Goal: Task Accomplishment & Management: Manage account settings

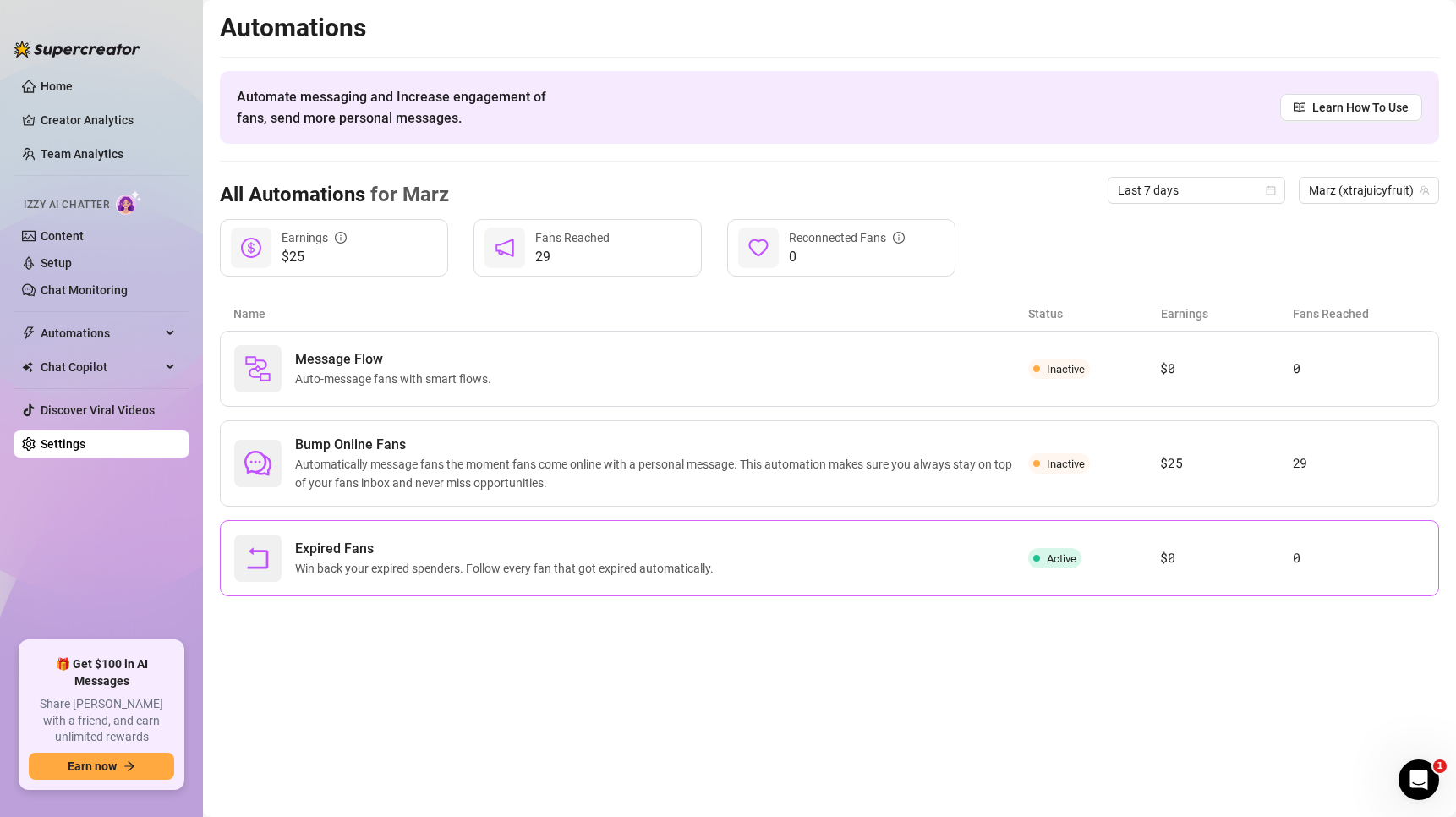
click at [495, 563] on span "Win back your expired spenders. Follow every fan that got expired automatically." at bounding box center [507, 567] width 425 height 18
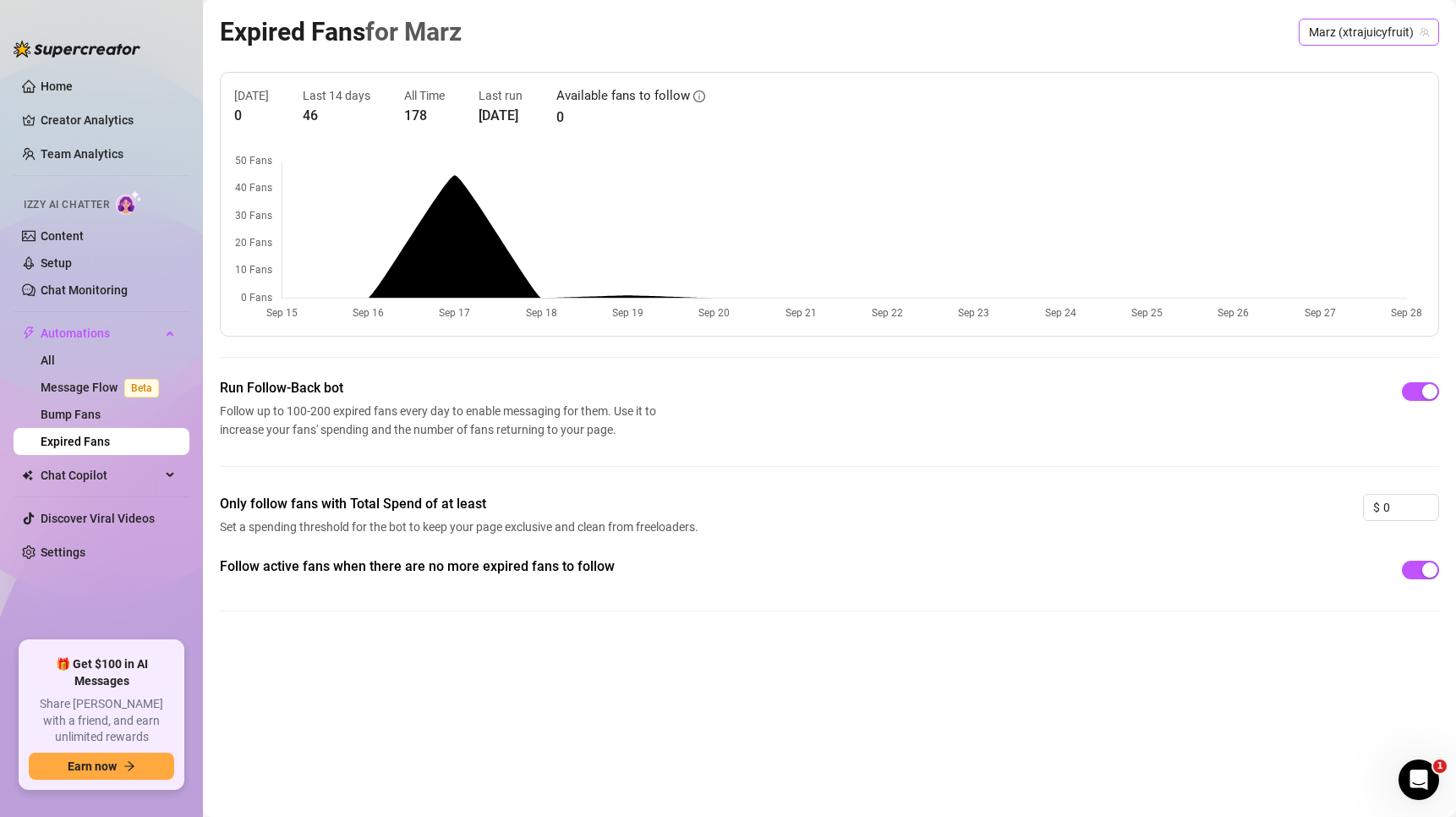
click at [1359, 37] on span "Marz (xtrajuicyfruit)" at bounding box center [1369, 32] width 120 height 25
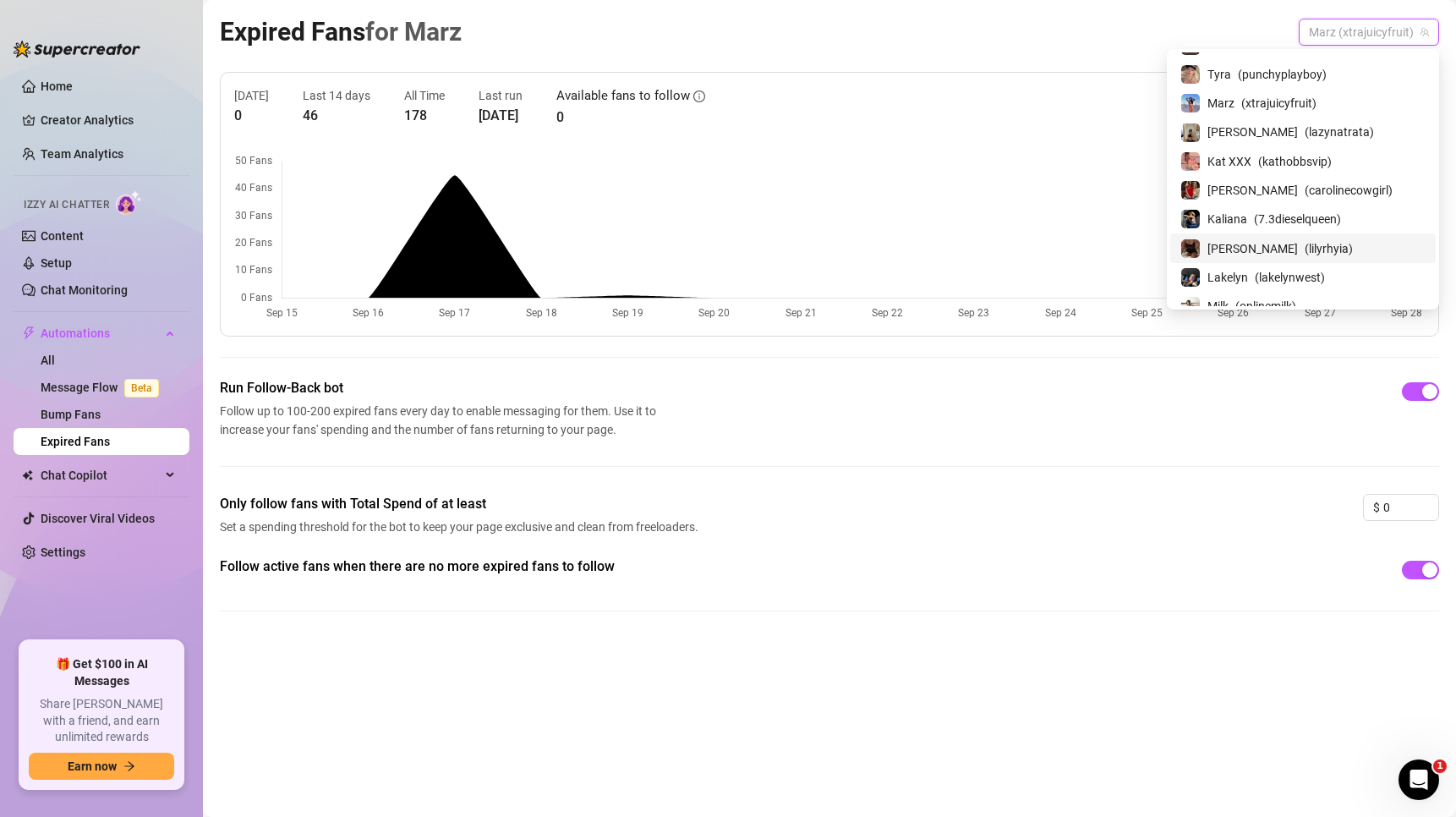
scroll to position [321, 0]
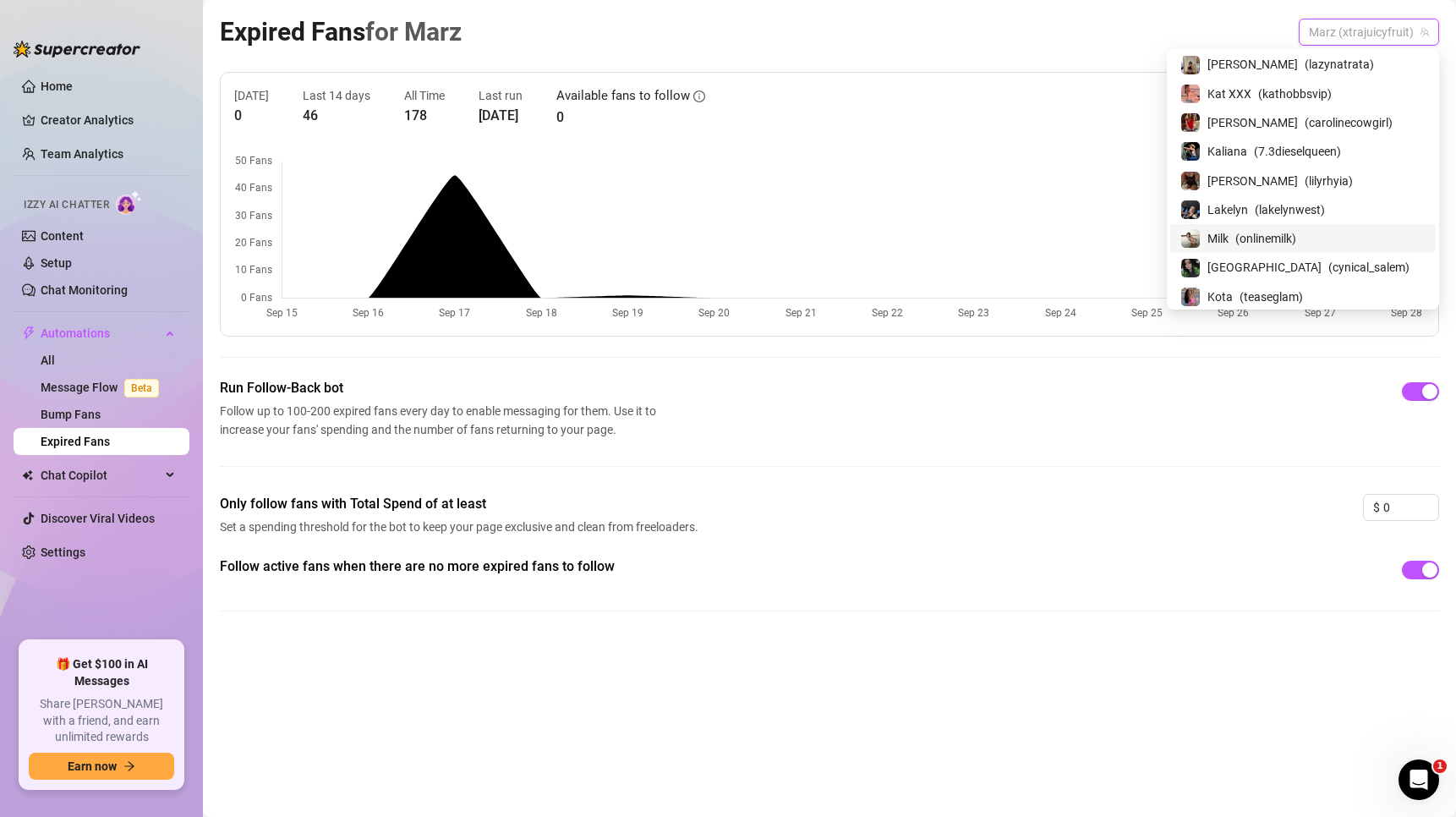
click at [1296, 236] on span "( onlinemilk )" at bounding box center [1265, 238] width 61 height 18
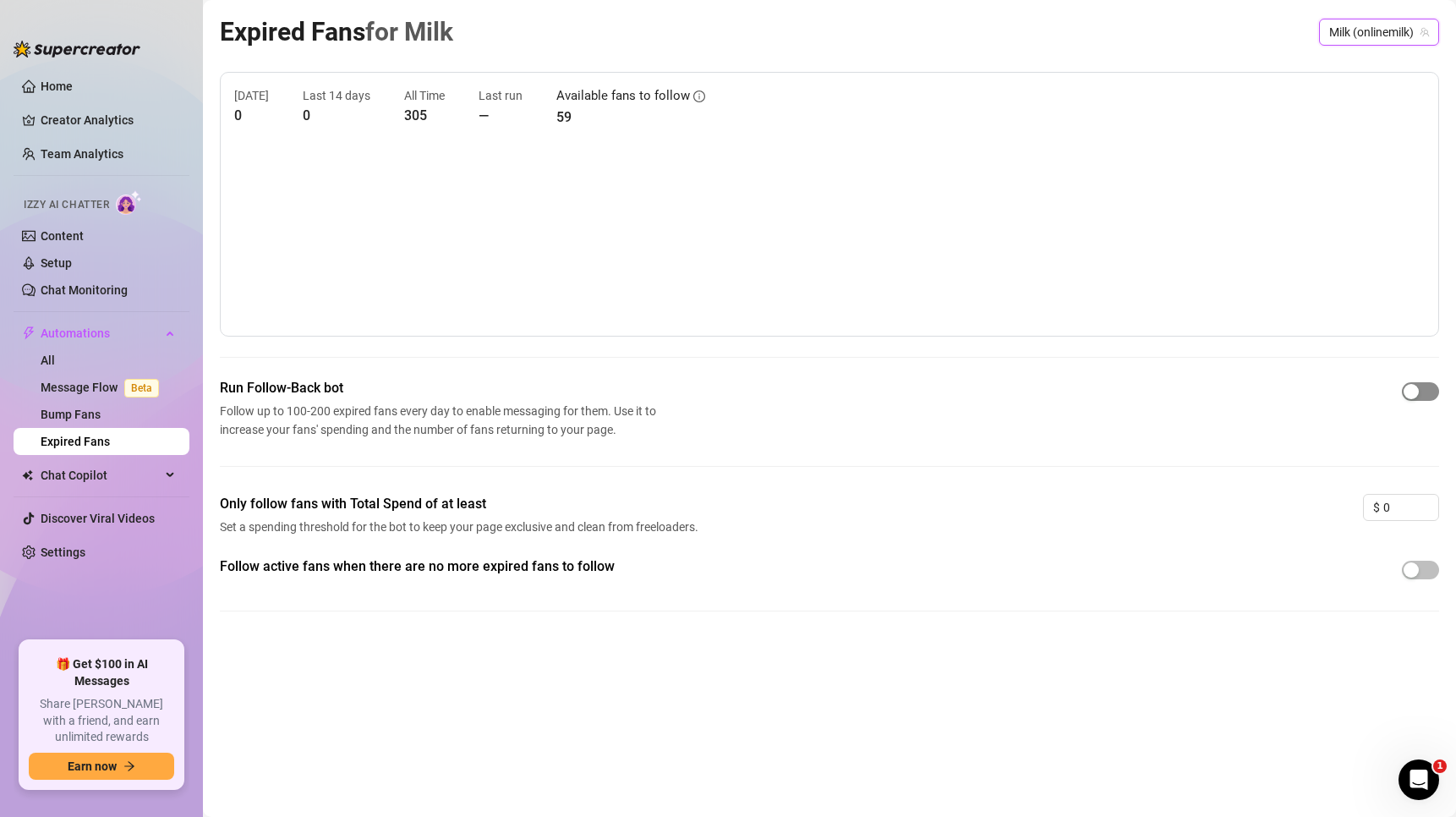
click at [1426, 397] on span "button" at bounding box center [1420, 391] width 37 height 18
click at [1428, 574] on span "button" at bounding box center [1420, 569] width 37 height 18
click at [1395, 39] on span "Milk (onlinemilk)" at bounding box center [1379, 32] width 100 height 25
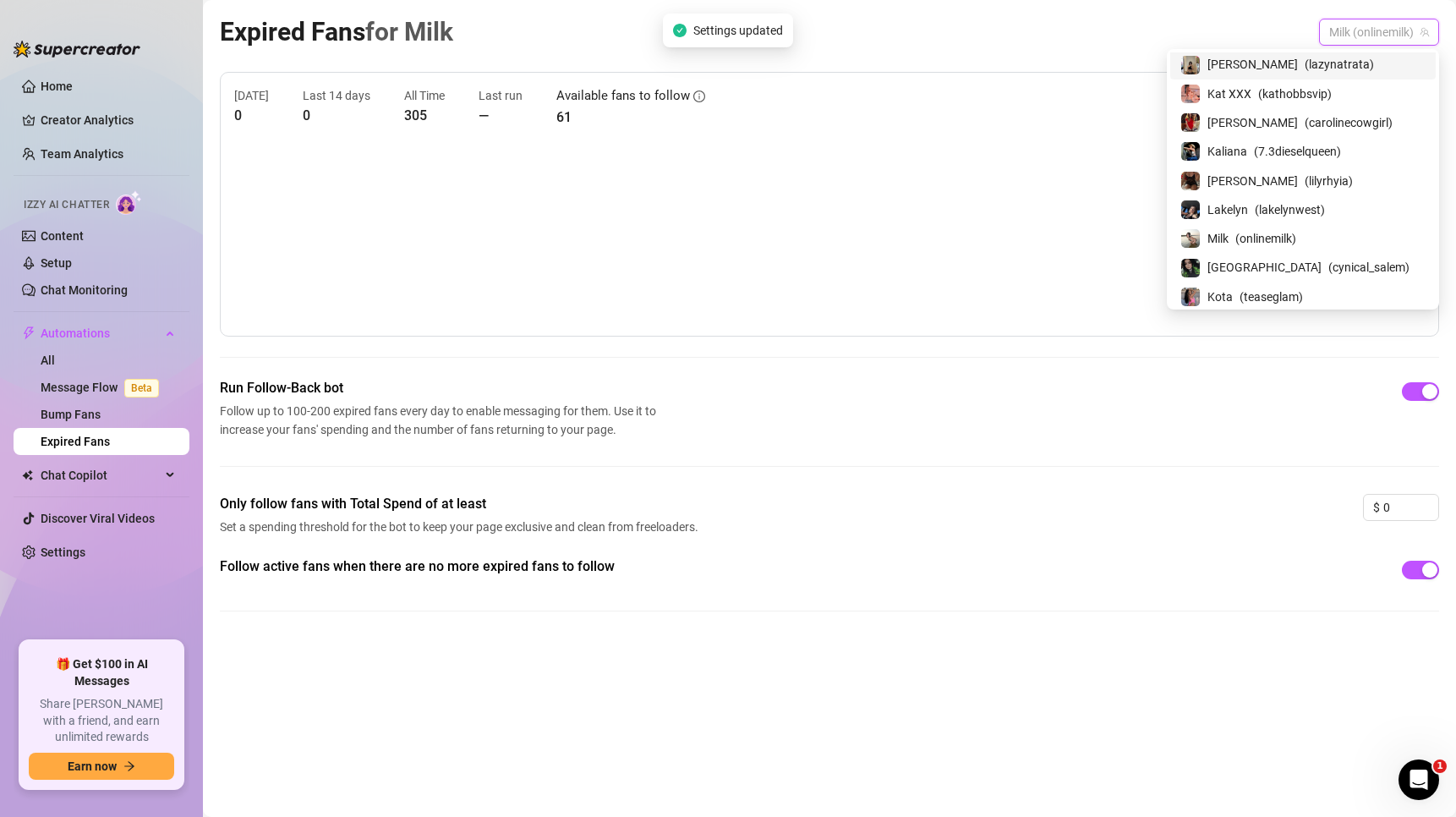
click at [1349, 65] on div "[PERSON_NAME] ( lazynatrata )" at bounding box center [1302, 64] width 245 height 20
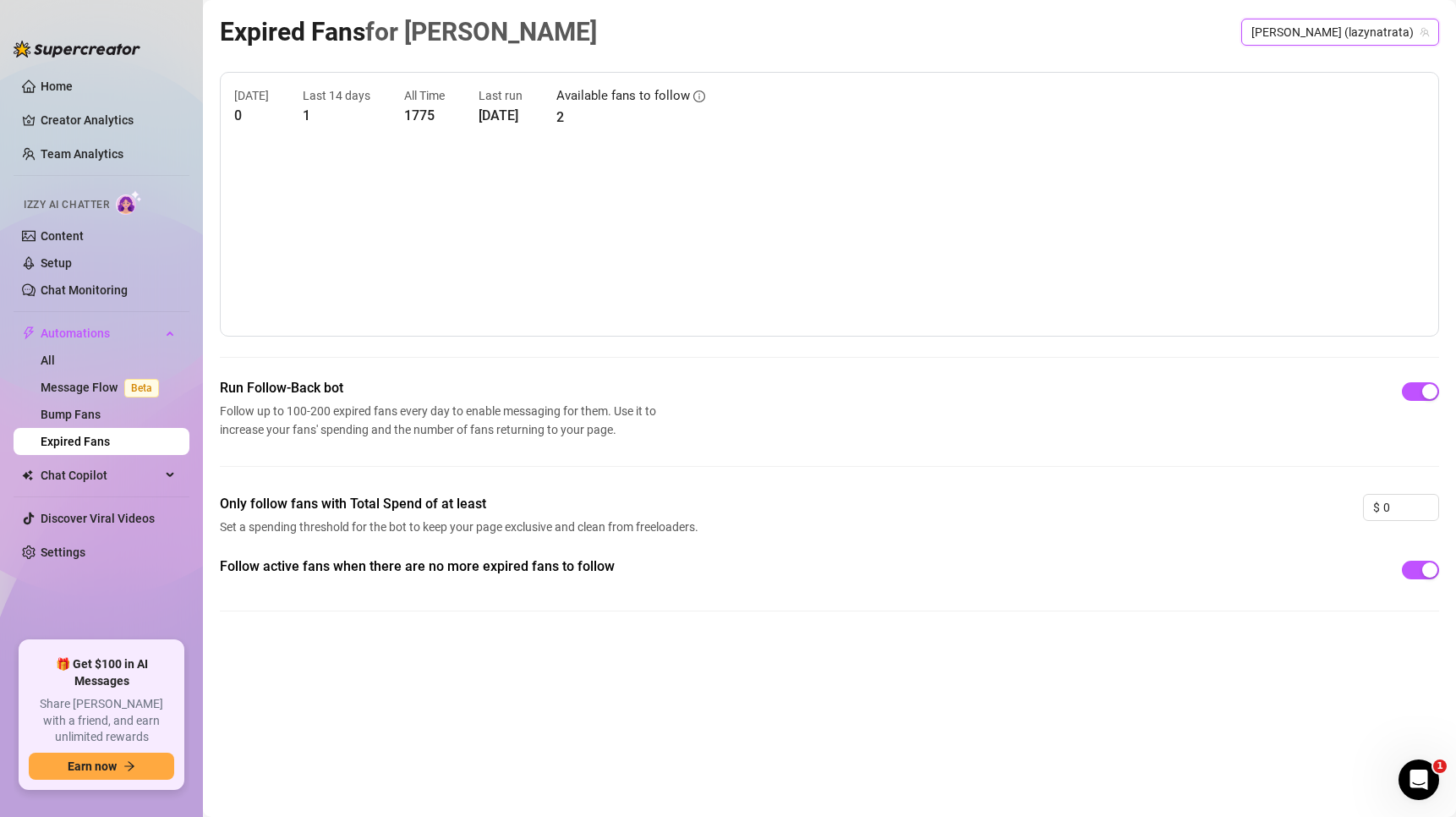
click at [1358, 22] on span "[PERSON_NAME] (lazynatrata)" at bounding box center [1340, 32] width 177 height 25
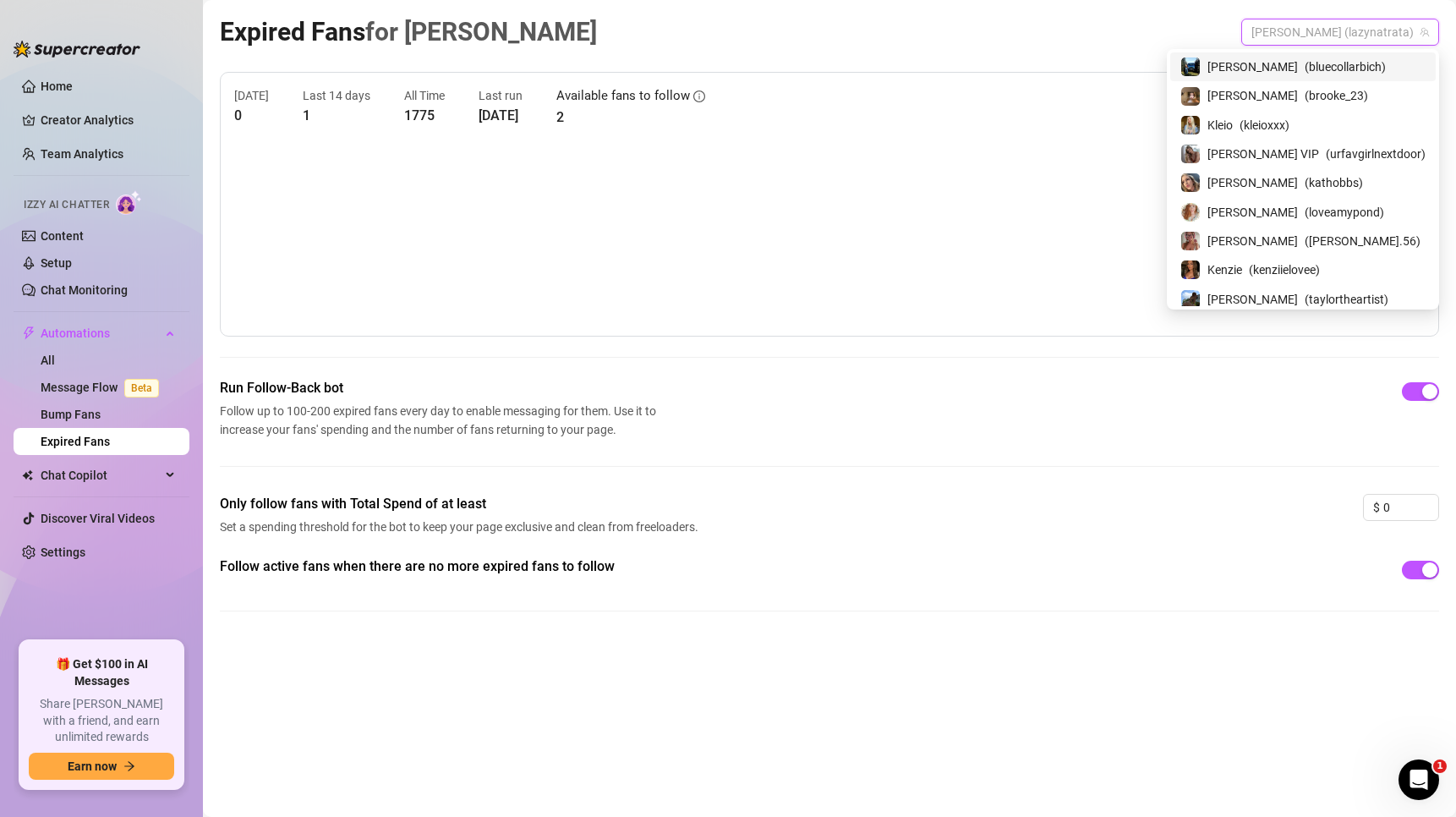
click at [1341, 63] on div "[PERSON_NAME] ( bluecollarbich )" at bounding box center [1302, 67] width 245 height 20
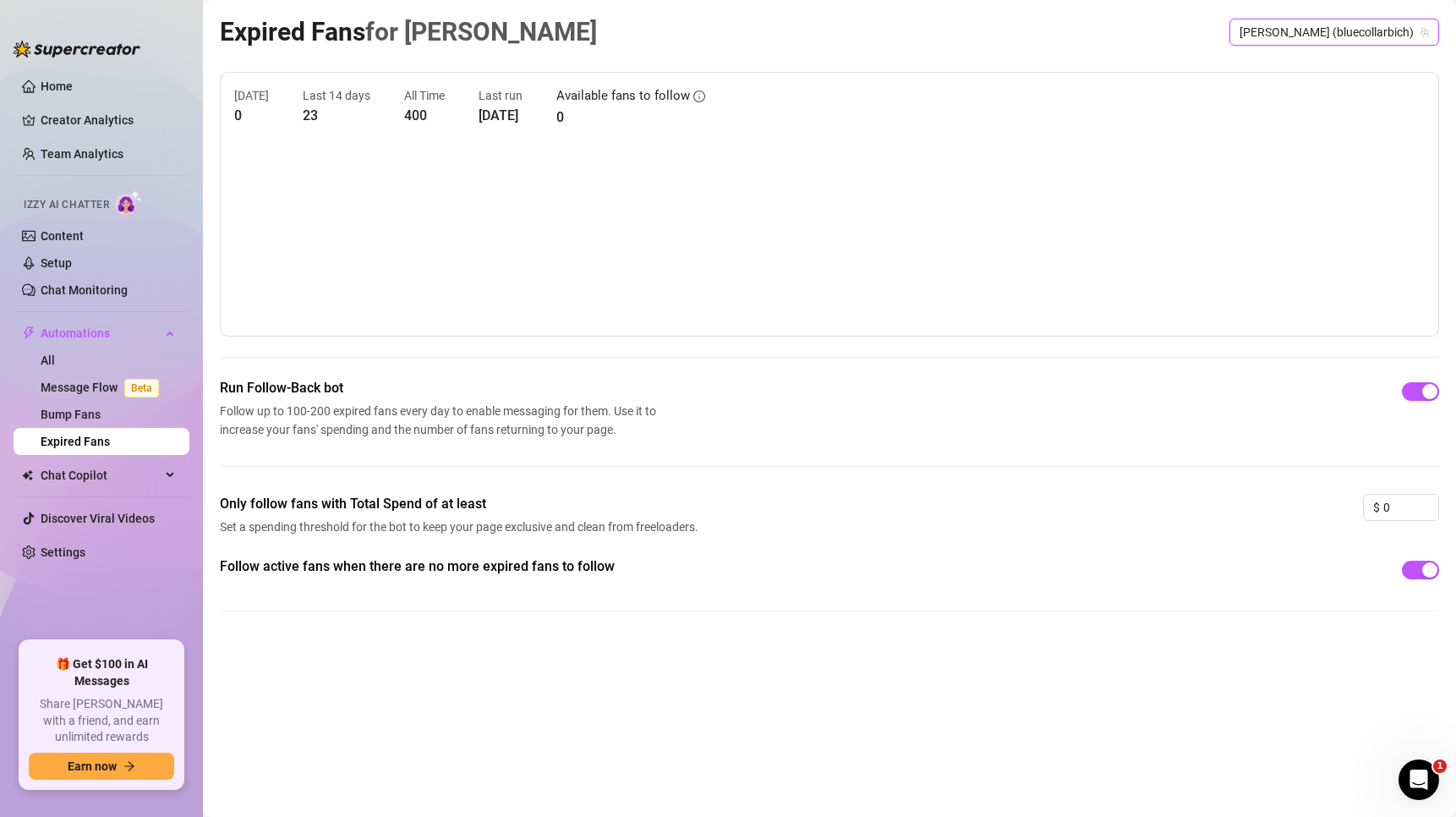
click at [1413, 35] on span "[PERSON_NAME] (bluecollarbich)" at bounding box center [1334, 32] width 190 height 25
